Goal: Task Accomplishment & Management: Manage account settings

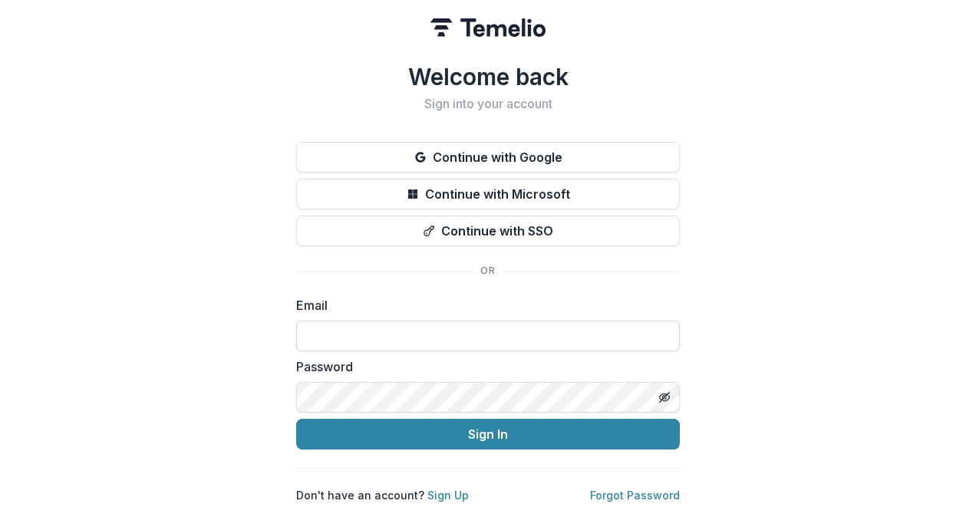
click at [459, 323] on input at bounding box center [487, 336] width 383 height 31
click at [0, 516] on com-1password-button at bounding box center [0, 517] width 0 height 0
click at [818, 259] on div "Welcome back Sign into your account Continue with Google Continue with Microsof…" at bounding box center [488, 258] width 976 height 517
click at [630, 321] on input at bounding box center [487, 336] width 383 height 31
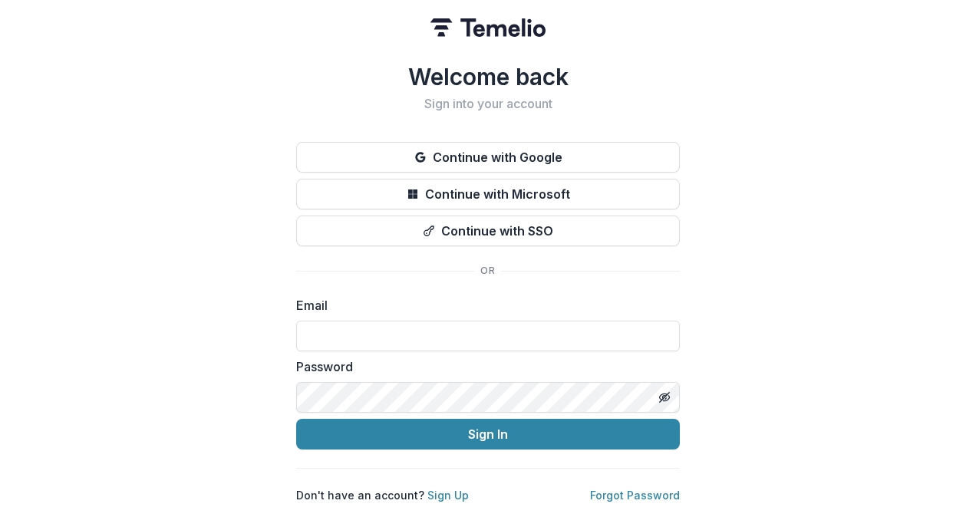
type input "**********"
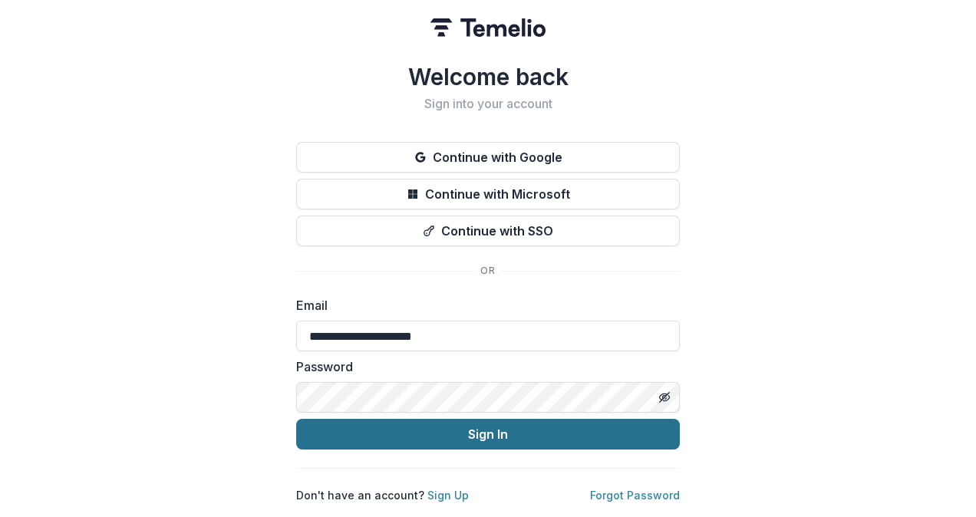
click at [451, 428] on button "Sign In" at bounding box center [487, 434] width 383 height 31
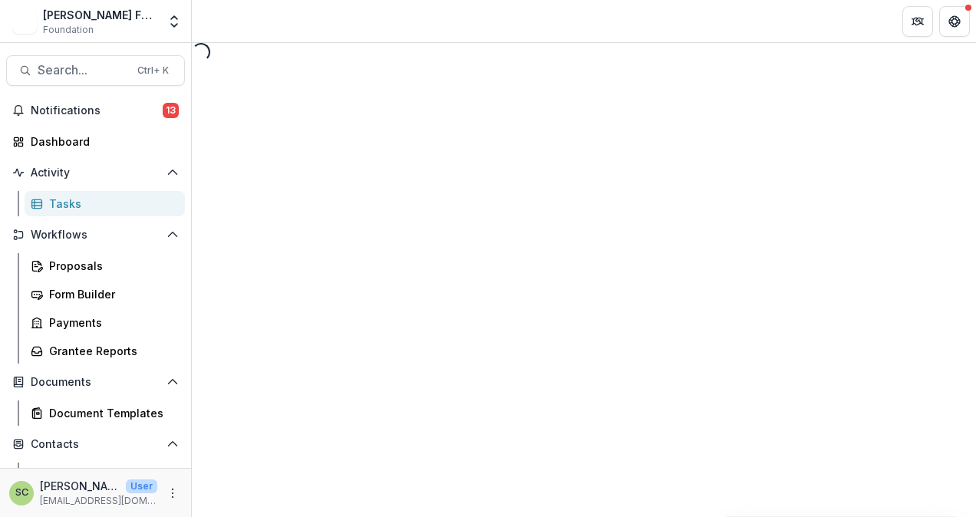
select select "********"
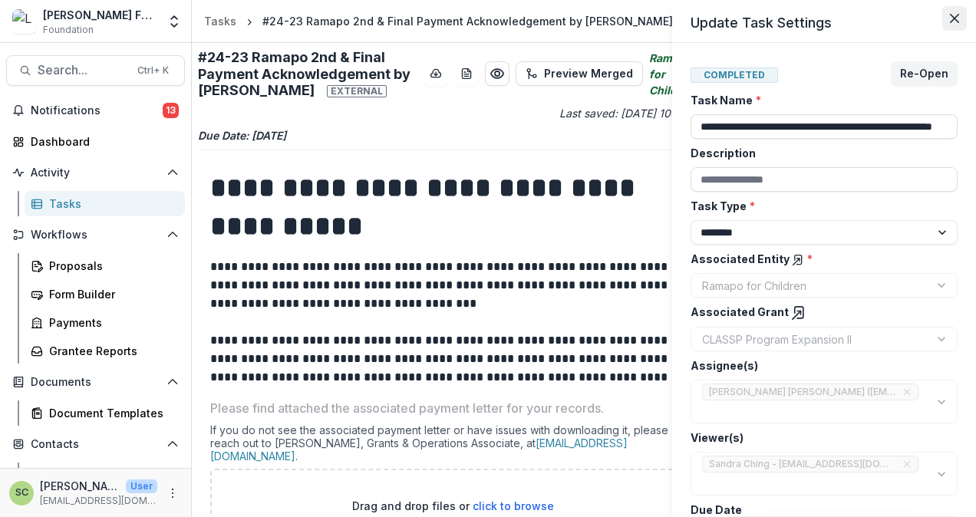
click at [958, 12] on button "Close" at bounding box center [954, 18] width 25 height 25
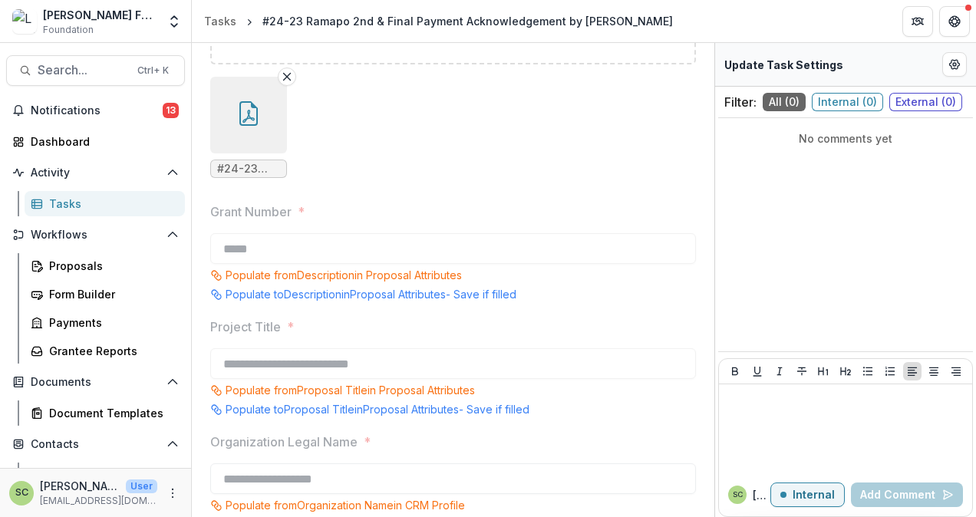
scroll to position [653, 0]
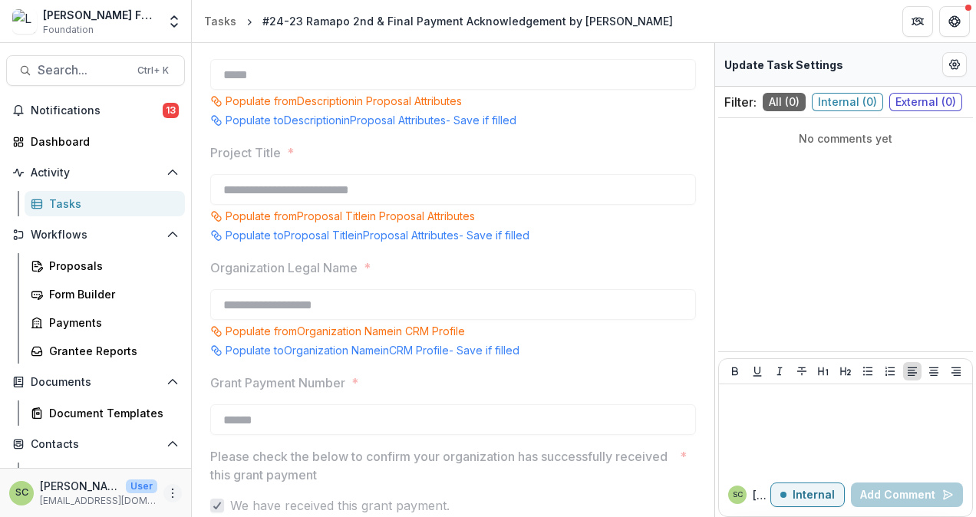
drag, startPoint x: 953, startPoint y: 0, endPoint x: 170, endPoint y: 492, distance: 924.9
click at [170, 492] on icon "More" at bounding box center [172, 493] width 12 height 12
drag, startPoint x: 237, startPoint y: 487, endPoint x: 255, endPoint y: 475, distance: 22.1
click at [237, 487] on button "Logout" at bounding box center [269, 485] width 164 height 25
